Goal: Task Accomplishment & Management: Use online tool/utility

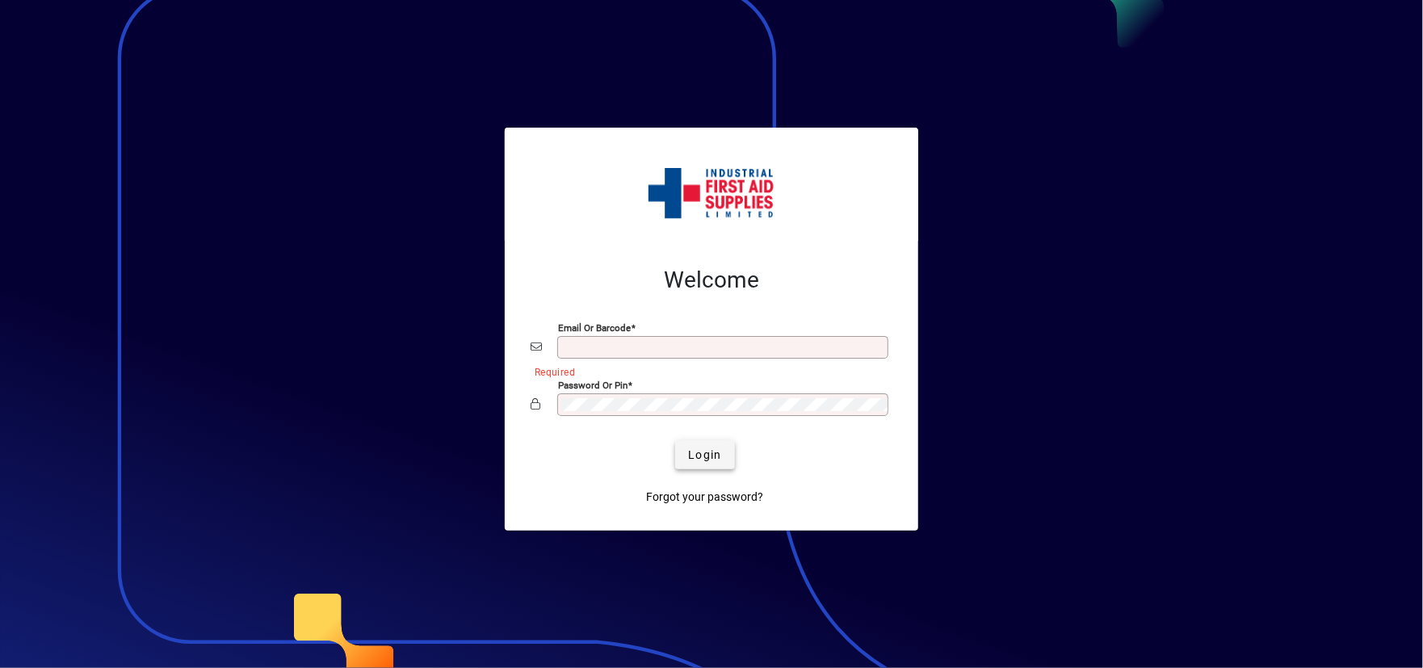
type input "**********"
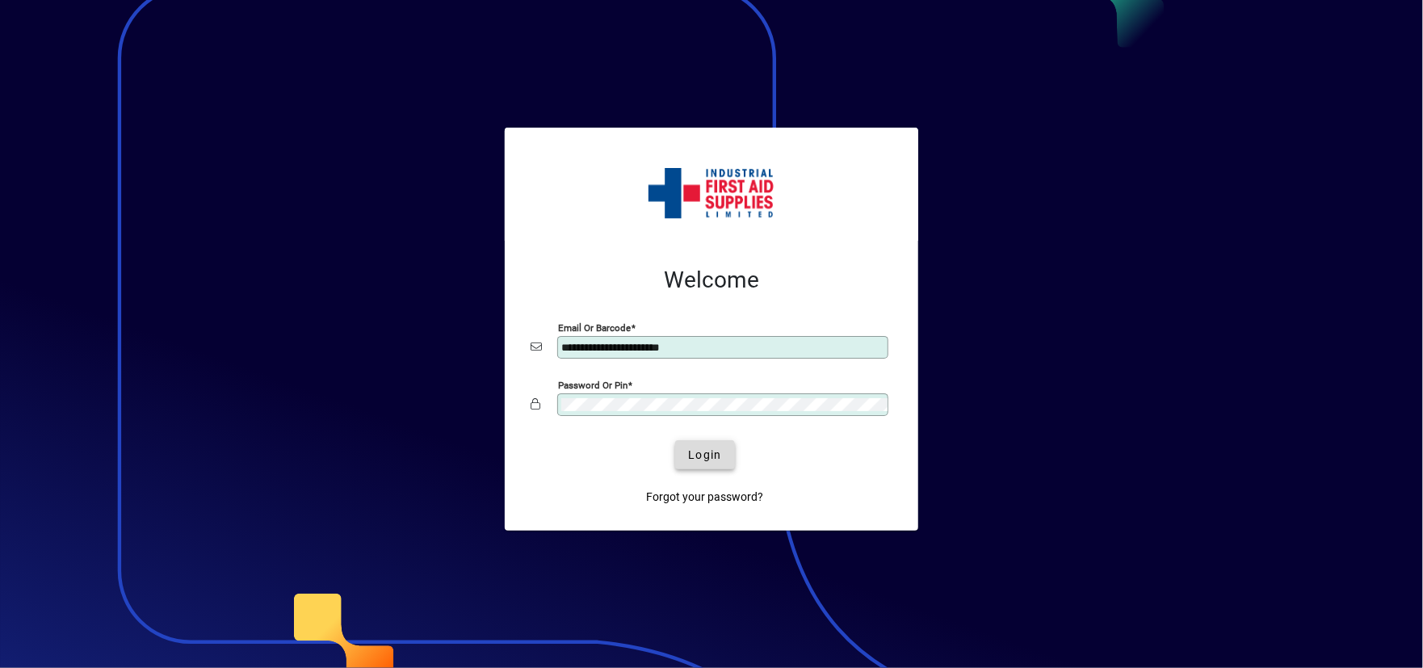
click at [680, 457] on span "submit" at bounding box center [704, 454] width 59 height 39
